Goal: Task Accomplishment & Management: Use online tool/utility

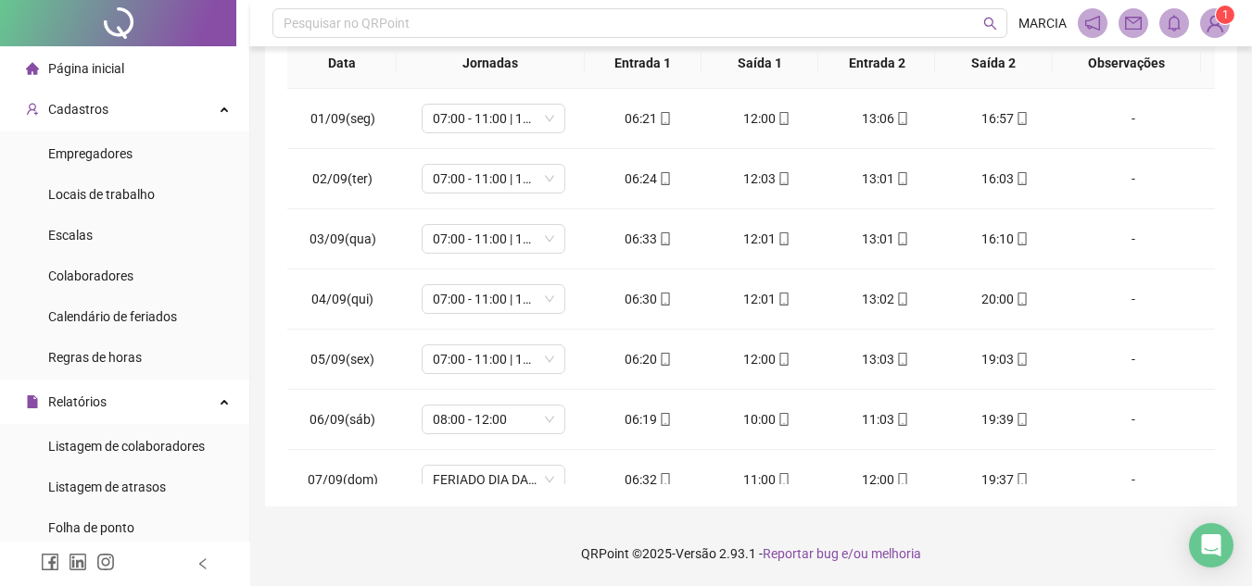
scroll to position [869, 0]
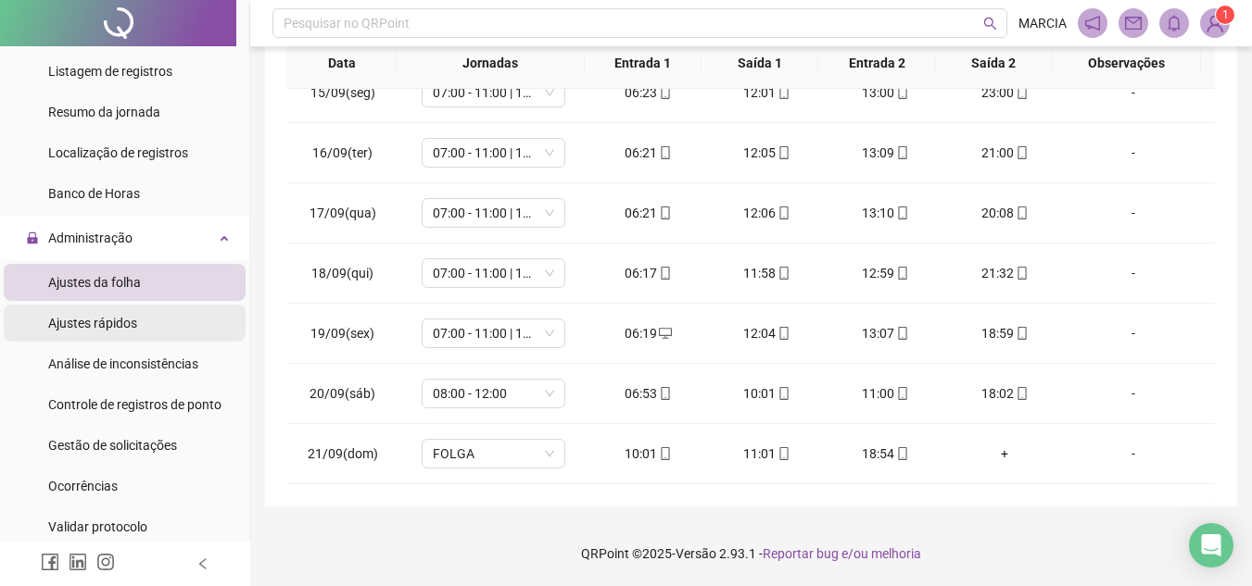
click at [129, 324] on span "Ajustes rápidos" at bounding box center [92, 323] width 89 height 15
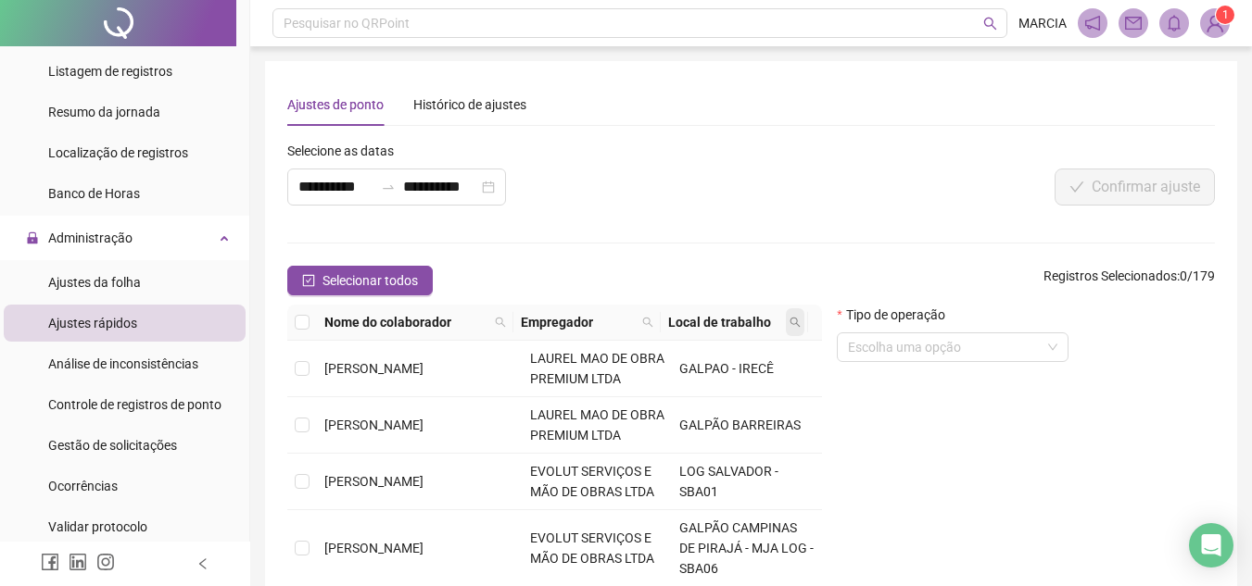
click at [801, 321] on icon "search" at bounding box center [794, 322] width 11 height 11
click at [815, 265] on form "**********" at bounding box center [750, 406] width 927 height 530
click at [497, 106] on div "Histórico de ajustes" at bounding box center [469, 105] width 113 height 20
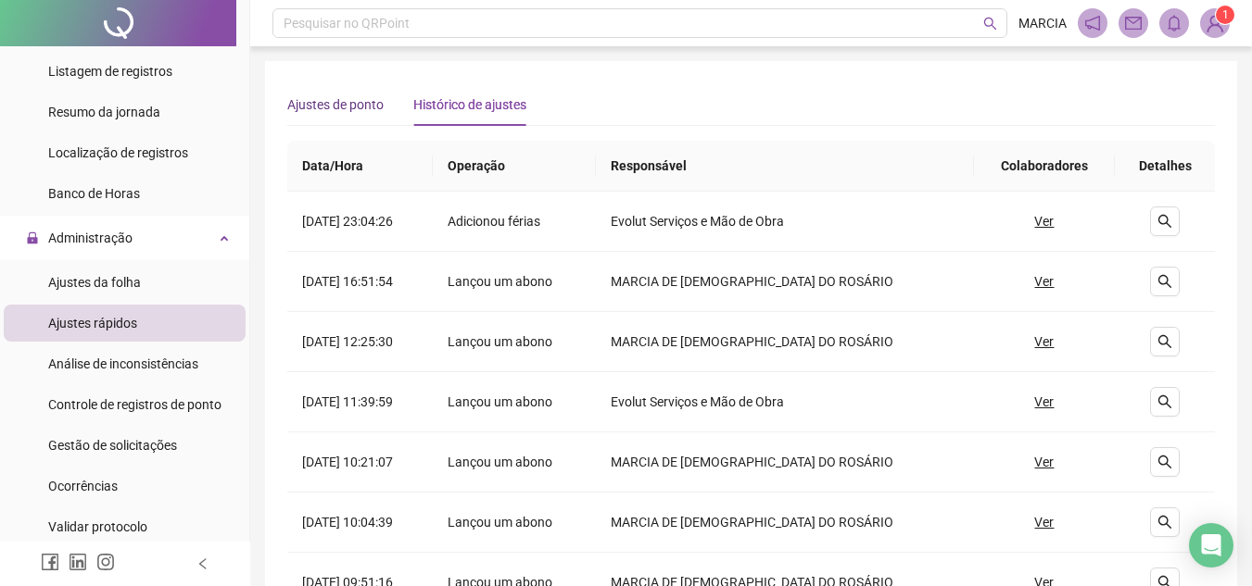
click at [333, 106] on div "Ajustes de ponto" at bounding box center [335, 105] width 96 height 20
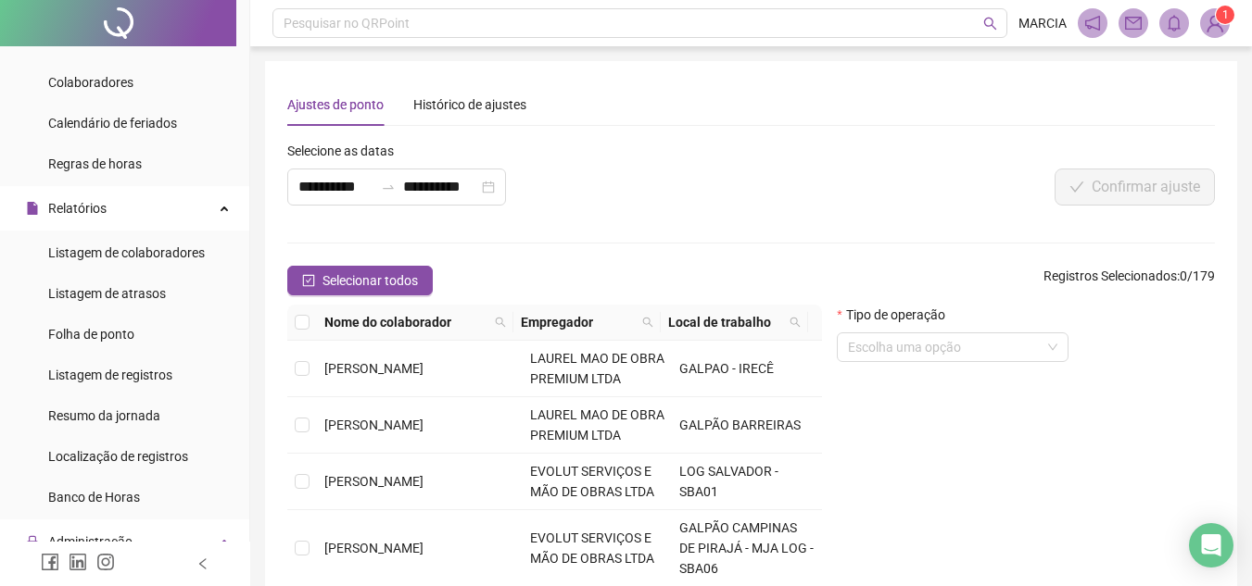
scroll to position [215, 0]
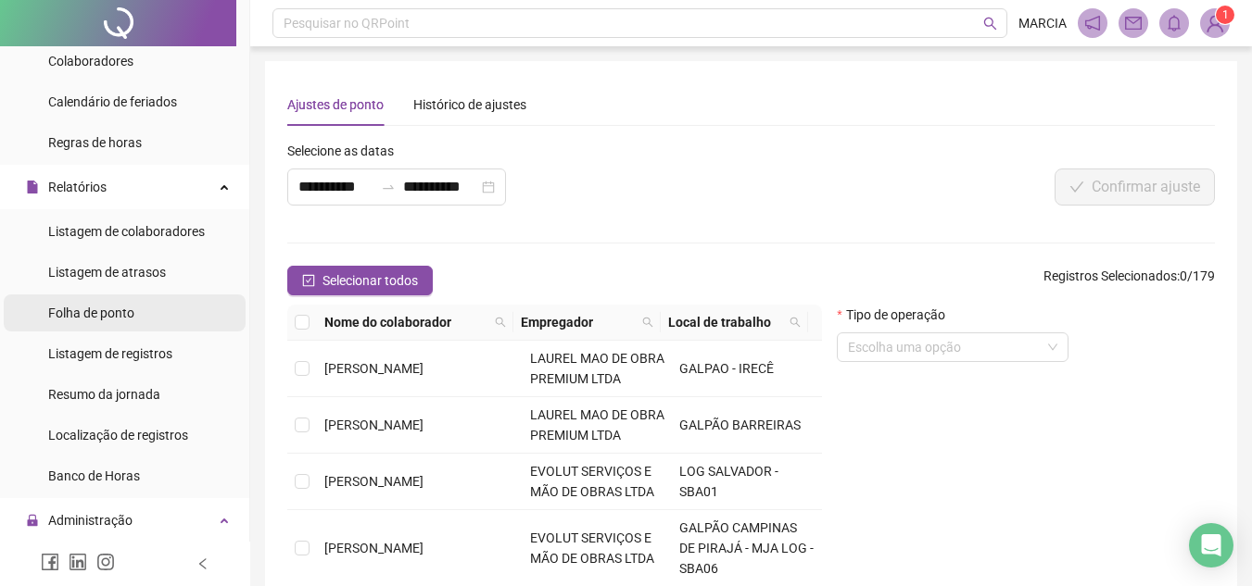
click at [129, 309] on span "Folha de ponto" at bounding box center [91, 313] width 86 height 15
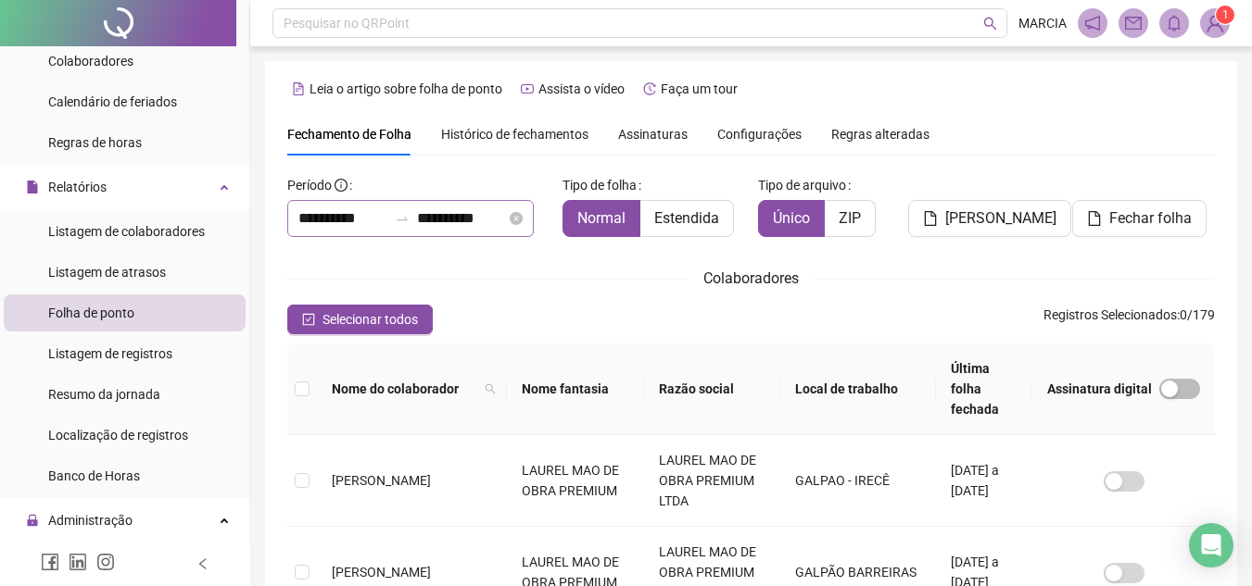
scroll to position [86, 0]
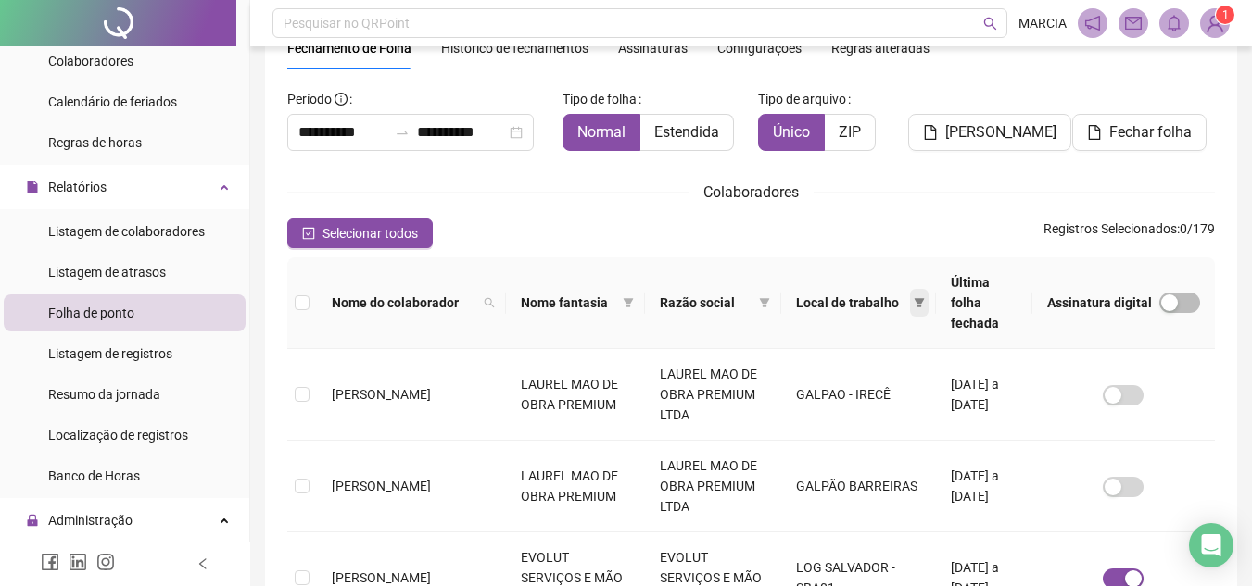
click at [914, 298] on icon "filter" at bounding box center [919, 302] width 10 height 9
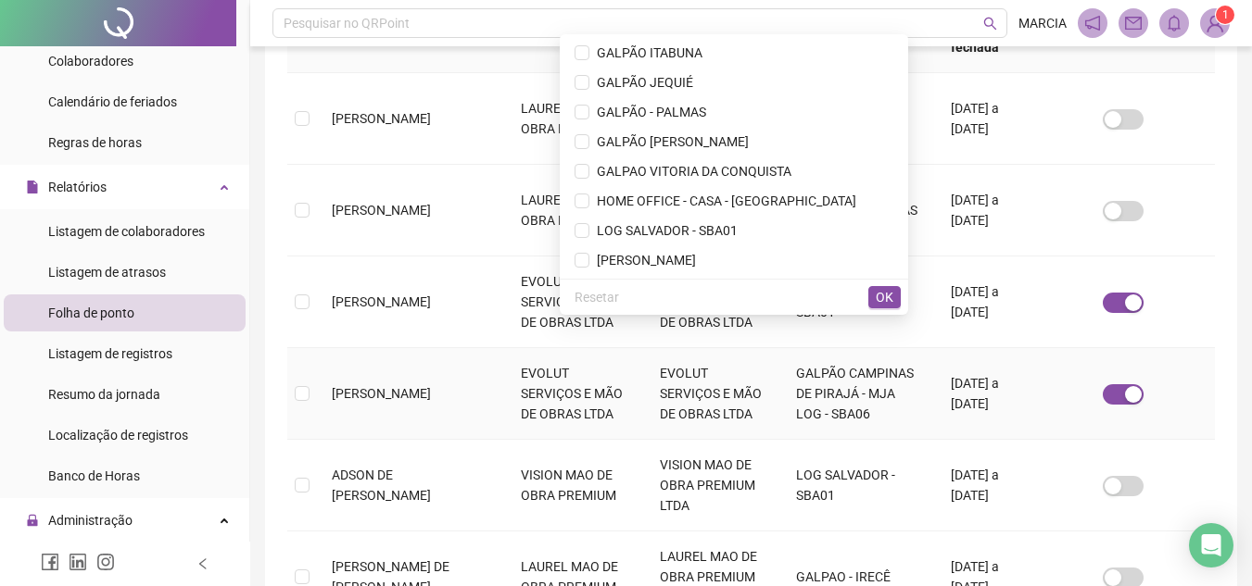
scroll to position [364, 0]
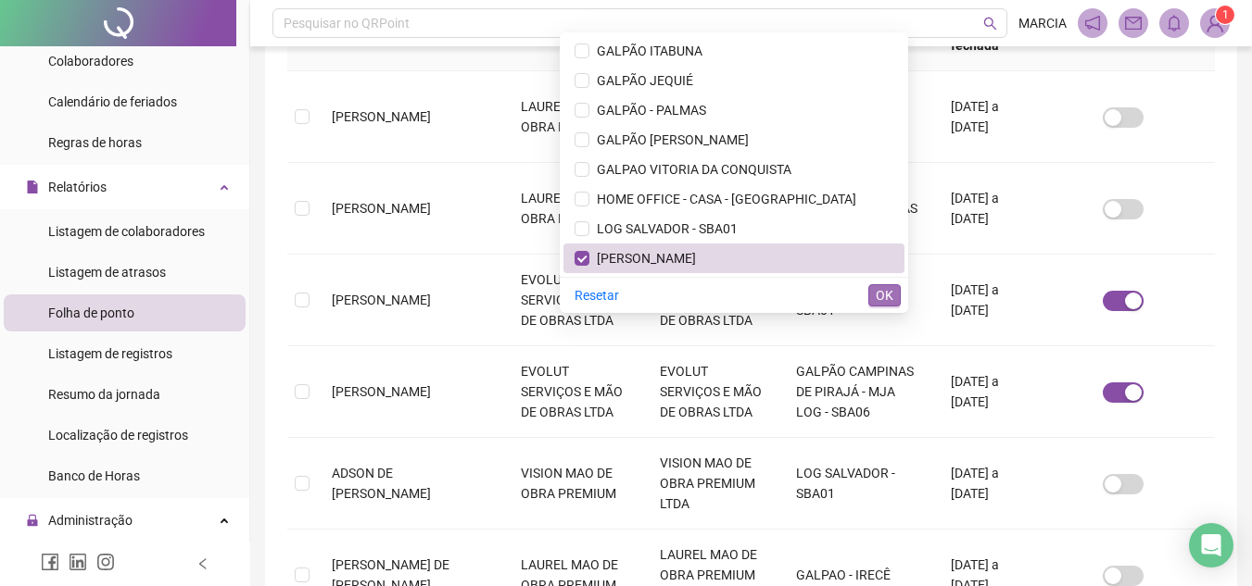
click at [889, 295] on span "OK" at bounding box center [885, 295] width 18 height 20
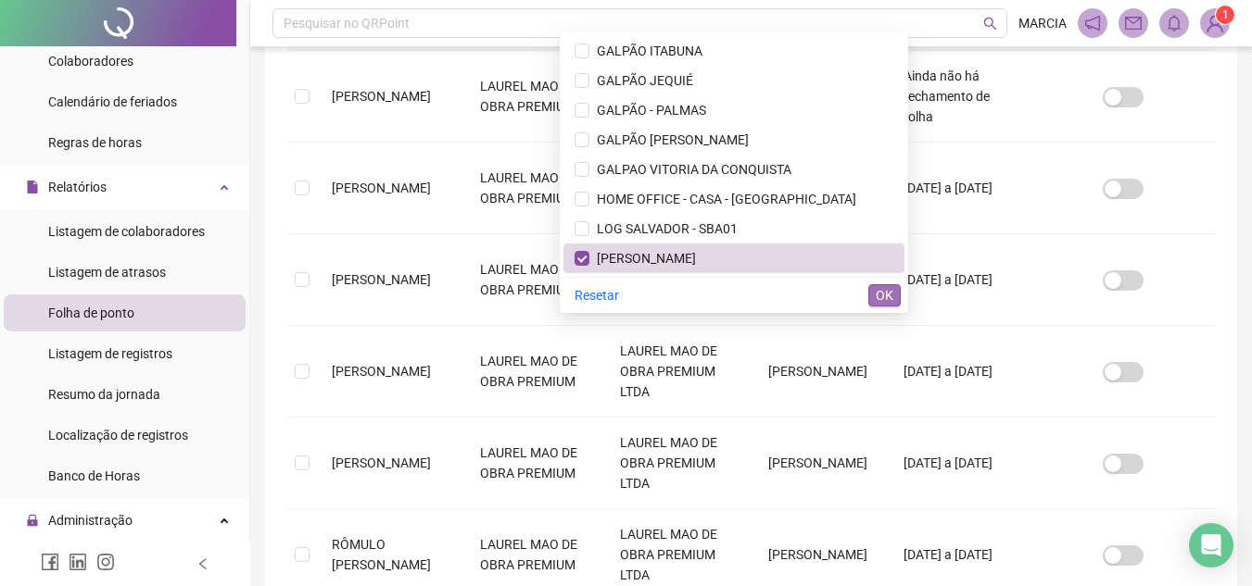
scroll to position [86, 0]
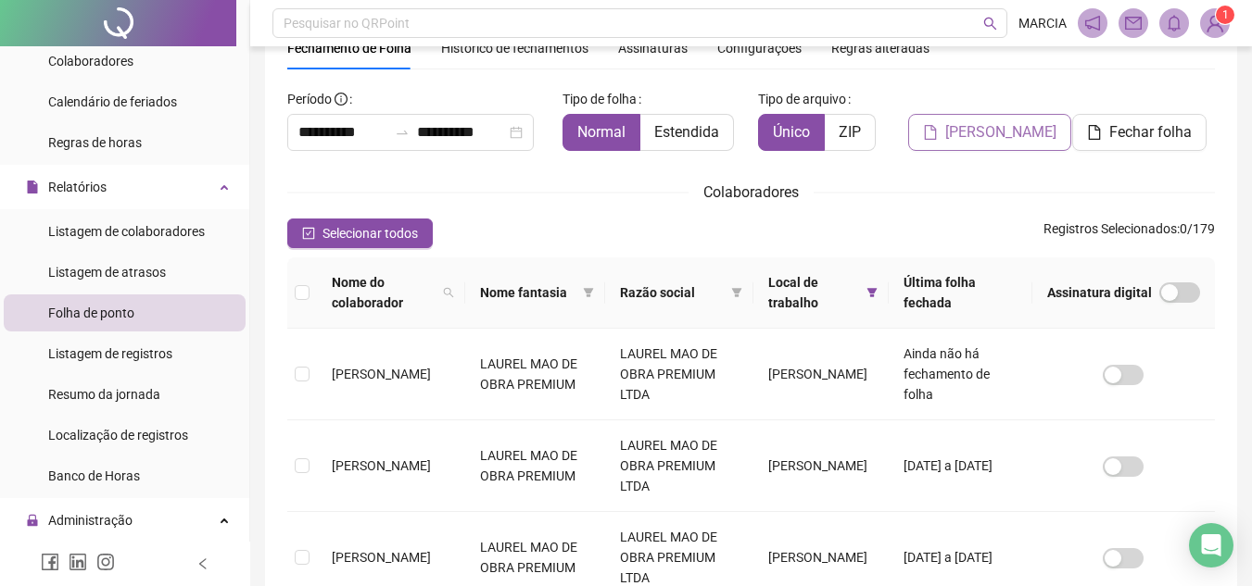
click at [1009, 133] on span "[PERSON_NAME]" at bounding box center [1000, 132] width 111 height 22
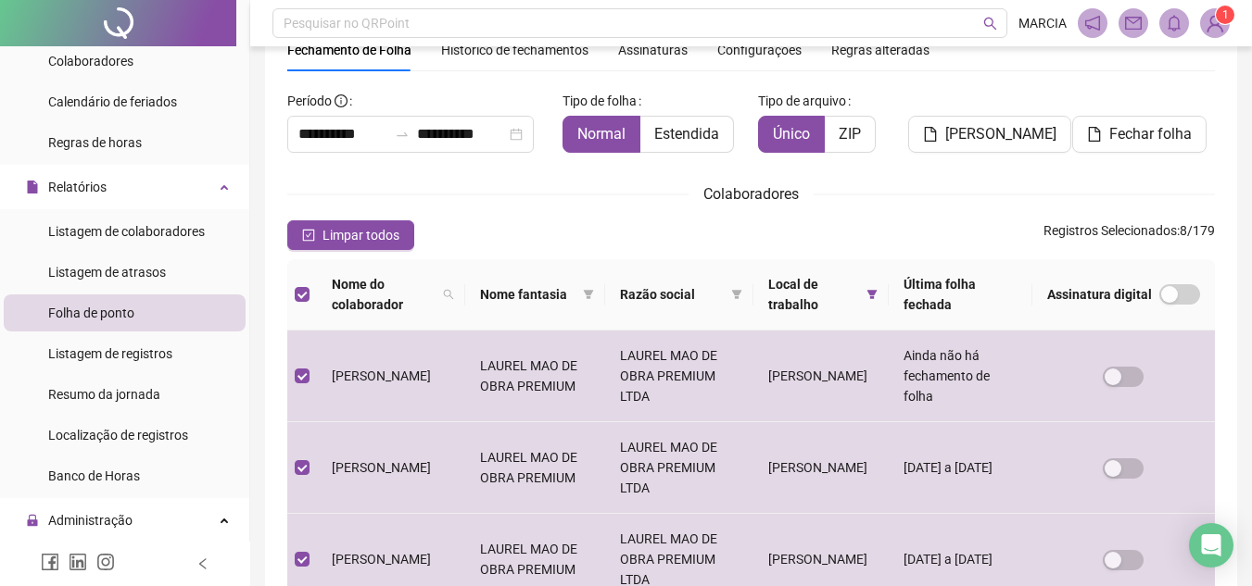
scroll to position [0, 0]
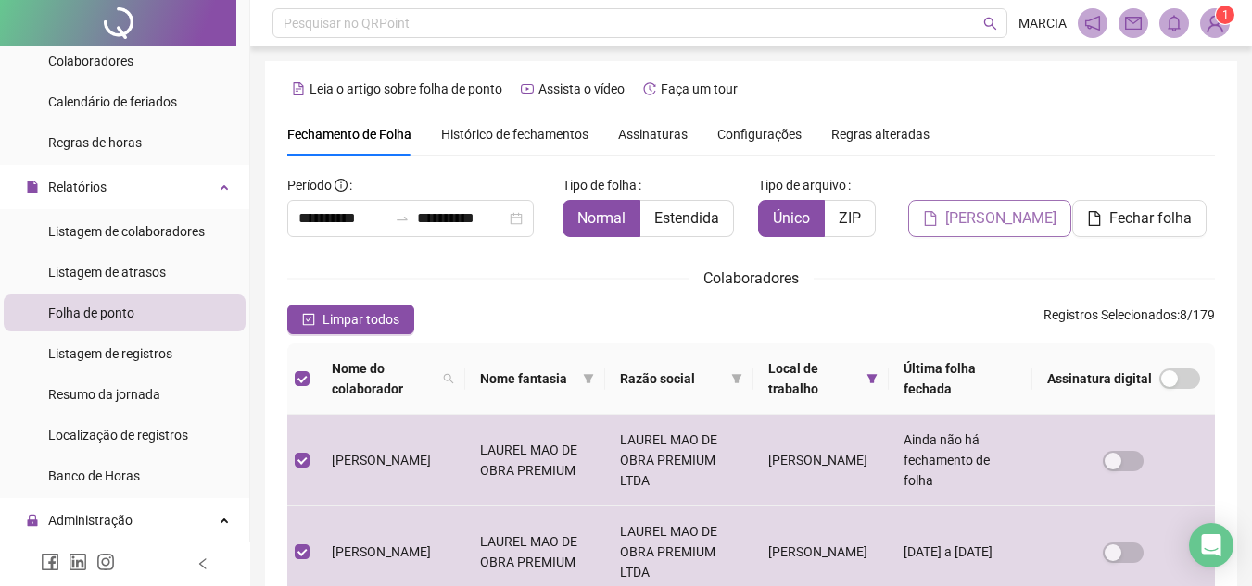
click at [1006, 219] on span "[PERSON_NAME]" at bounding box center [1000, 219] width 111 height 22
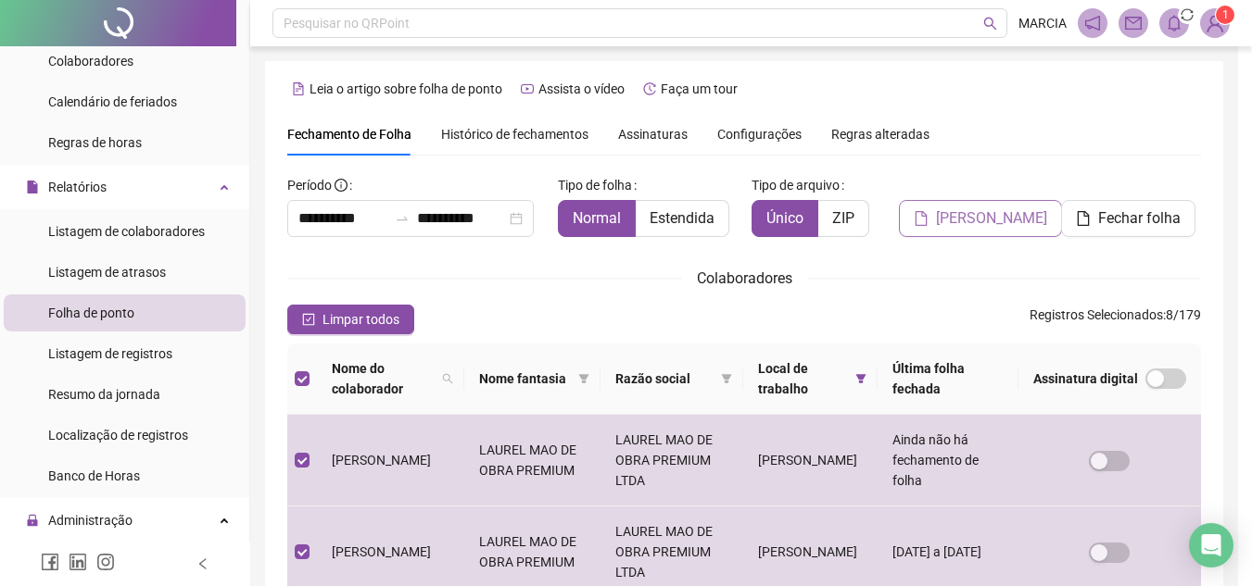
scroll to position [86, 0]
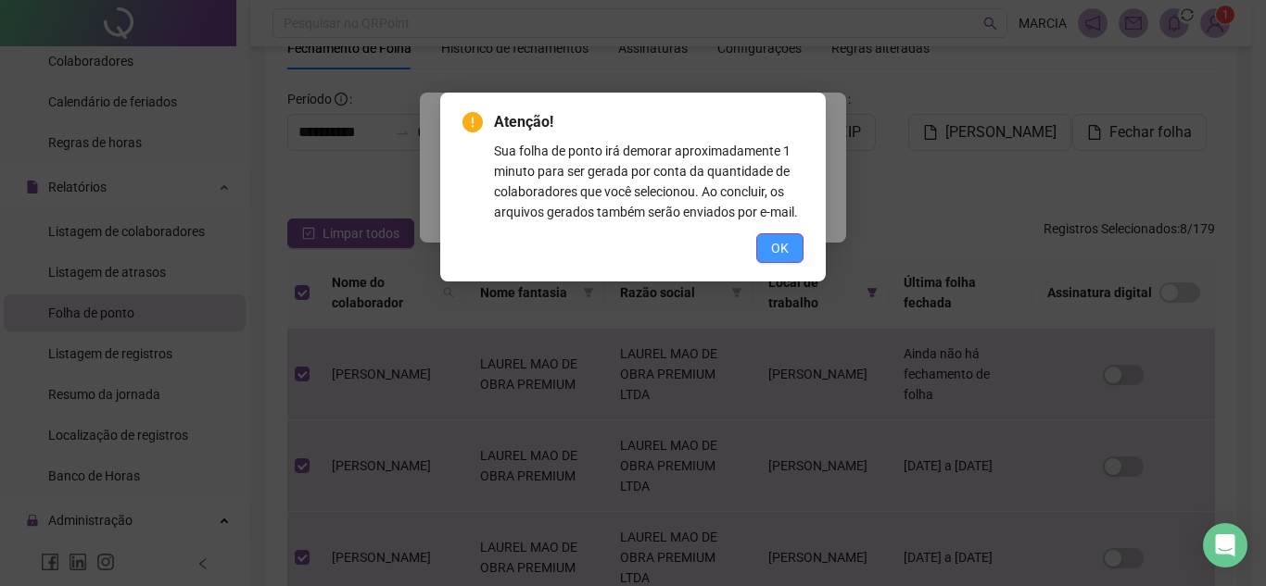
click at [766, 242] on button "OK" at bounding box center [779, 248] width 47 height 30
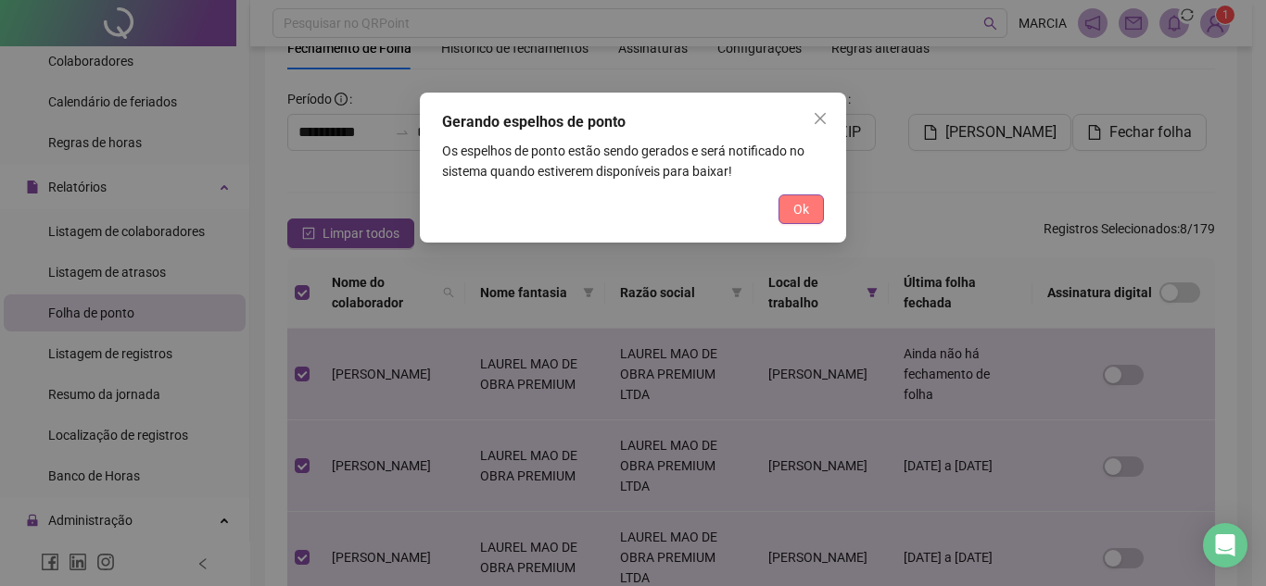
click at [809, 206] on button "Ok" at bounding box center [800, 210] width 45 height 30
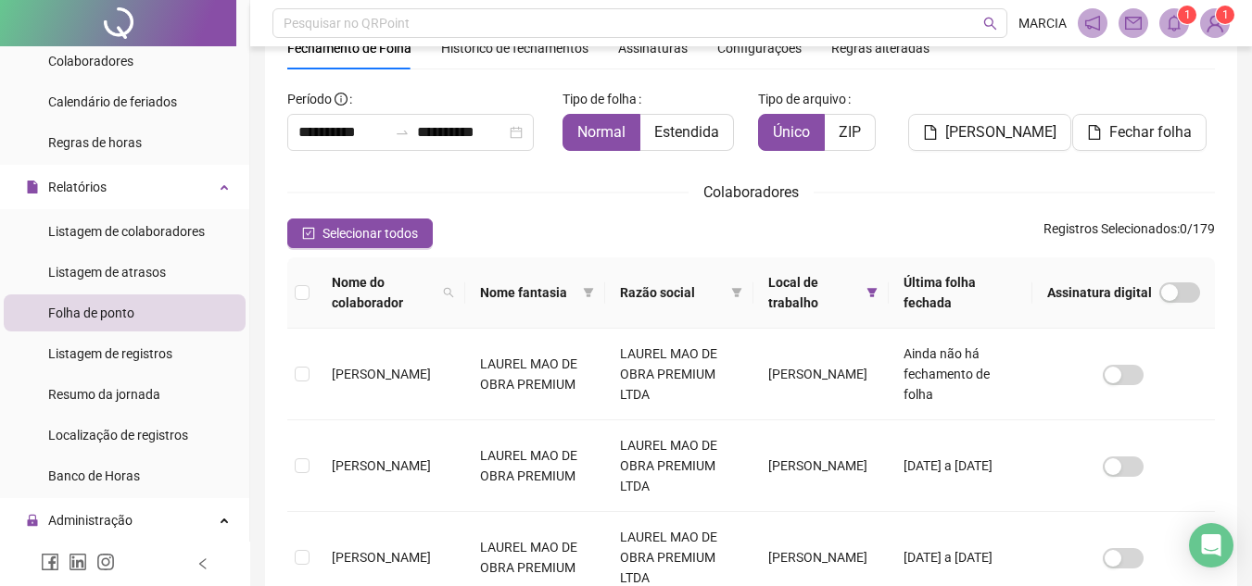
click at [617, 231] on div "Selecionar todos Registros Selecionados : 0 / 179" at bounding box center [750, 234] width 927 height 30
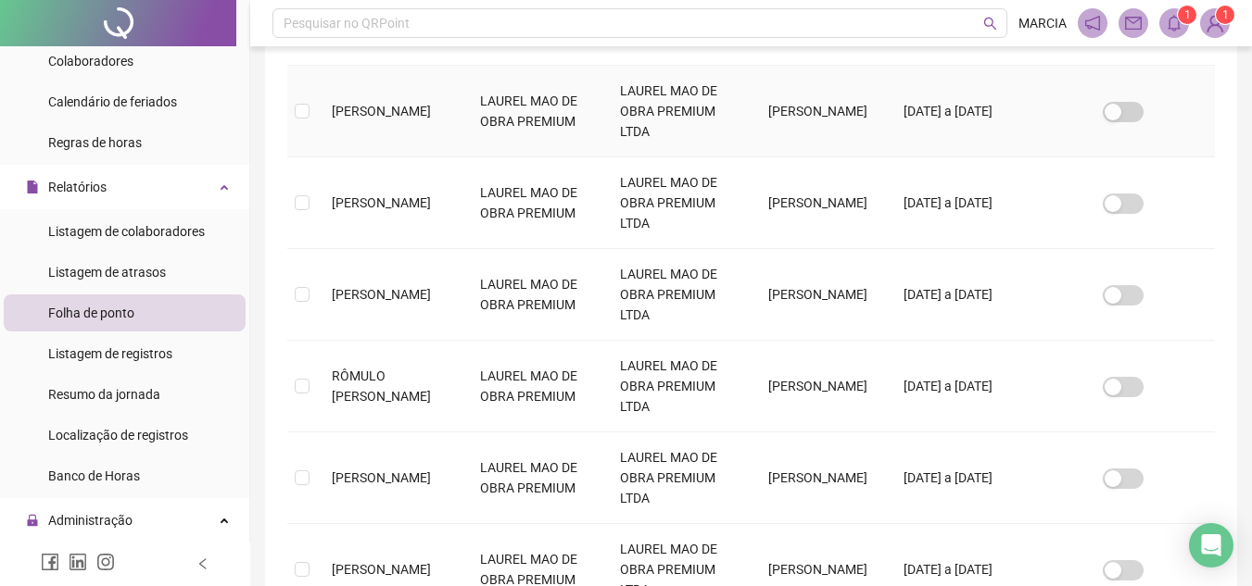
scroll to position [260, 0]
